Goal: Feedback & Contribution: Submit feedback/report problem

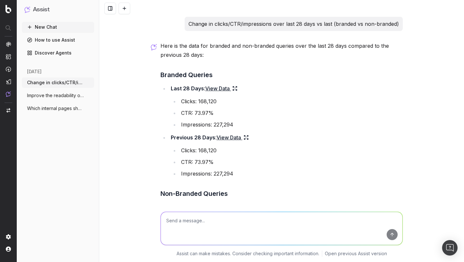
click at [63, 52] on link "Discover Agents" at bounding box center [58, 53] width 72 height 10
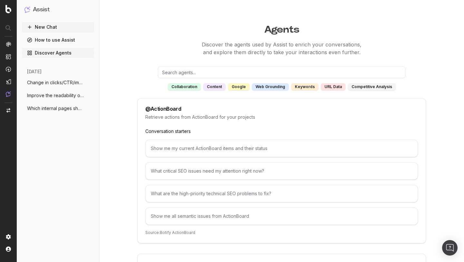
click at [190, 151] on div "Show me my current ActionBoard items and their status" at bounding box center [281, 147] width 273 height 17
click at [186, 146] on div "Show me my current ActionBoard items and their status" at bounding box center [281, 147] width 273 height 17
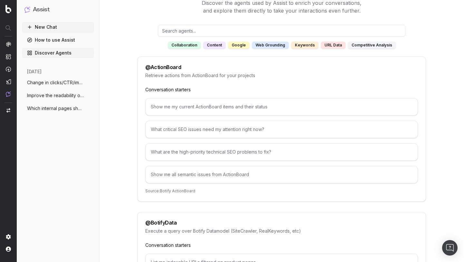
scroll to position [42, 0]
click at [188, 129] on div "What critical SEO issues need my attention right now?" at bounding box center [281, 128] width 273 height 17
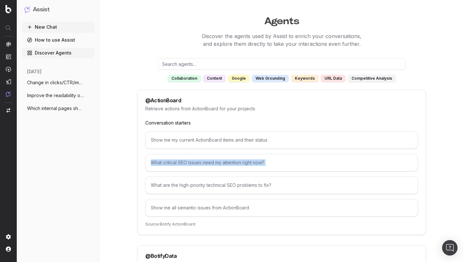
scroll to position [8, 0]
click at [240, 80] on div "google" at bounding box center [238, 78] width 21 height 7
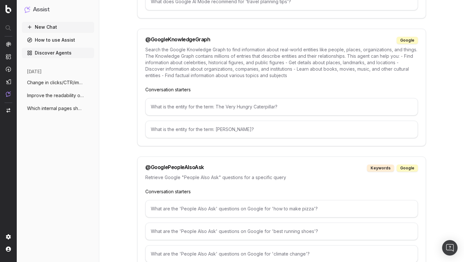
scroll to position [0, 0]
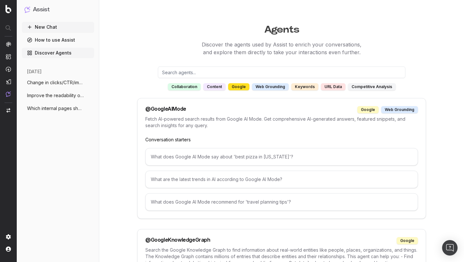
click at [66, 83] on span "Change in clicks/CTR/impressions over la" at bounding box center [55, 82] width 57 height 6
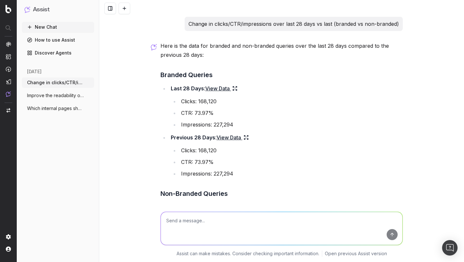
click at [54, 98] on span "Improve the readability of [URL]" at bounding box center [55, 95] width 57 height 6
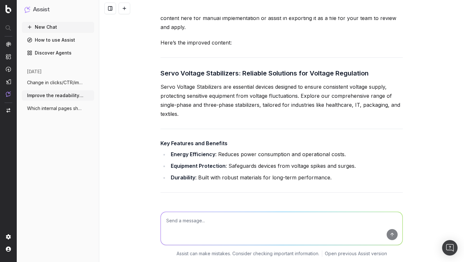
scroll to position [719, 0]
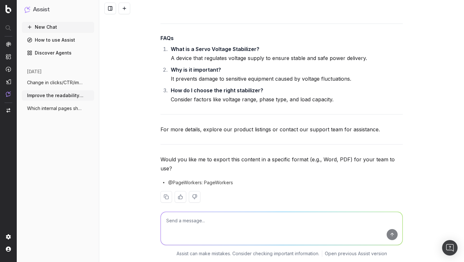
click at [189, 223] on textarea at bounding box center [282, 228] width 242 height 33
type textarea "The content is full Ai 100% detected"
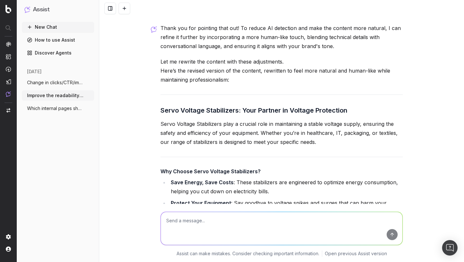
scroll to position [931, 0]
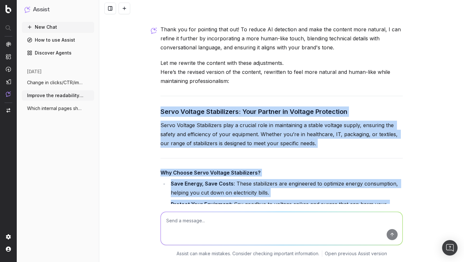
drag, startPoint x: 160, startPoint y: 101, endPoint x: 233, endPoint y: 199, distance: 122.0
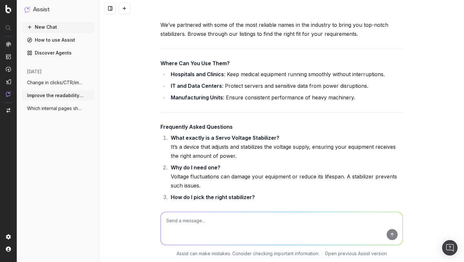
scroll to position [1180, 0]
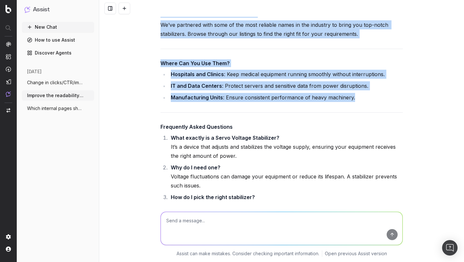
click at [357, 93] on li "Manufacturing Units : Ensure consistent performance of heavy machinery." at bounding box center [286, 97] width 234 height 9
copy div "Lorem Ipsumdo Sitametcons: Adip Elitsed do Eiusmod Temporinci Utlab Etdolor Mag…"
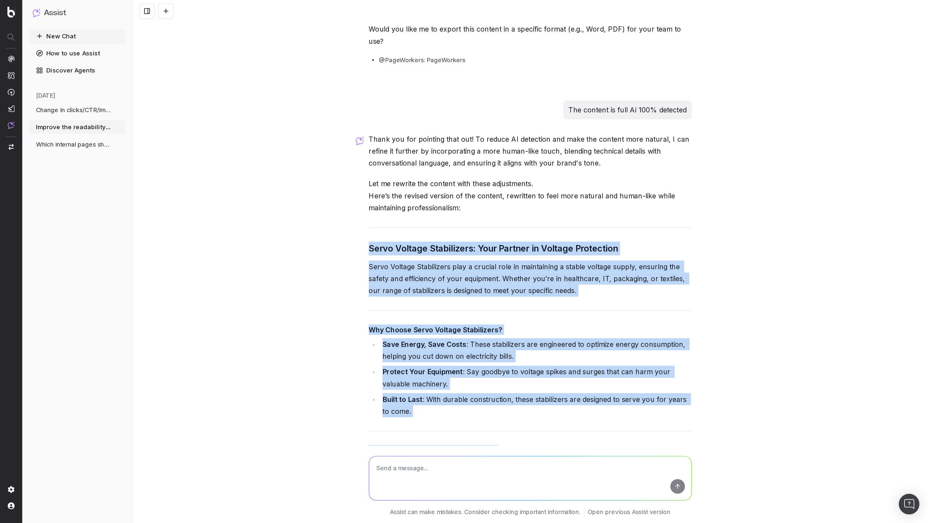
scroll to position [856, 0]
